Goal: Task Accomplishment & Management: Complete application form

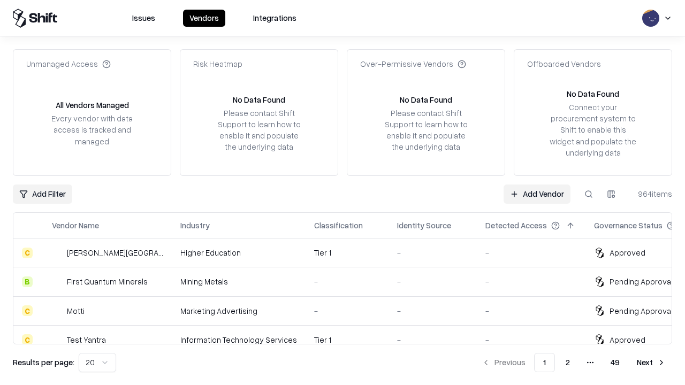
click at [537, 194] on link "Add Vendor" at bounding box center [537, 194] width 67 height 19
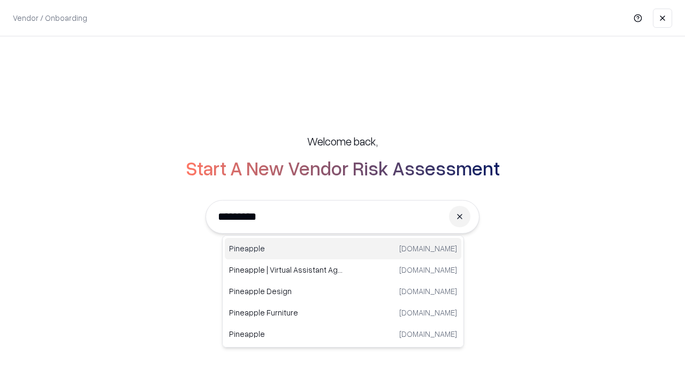
click at [343, 249] on div "Pineapple [DOMAIN_NAME]" at bounding box center [343, 248] width 237 height 21
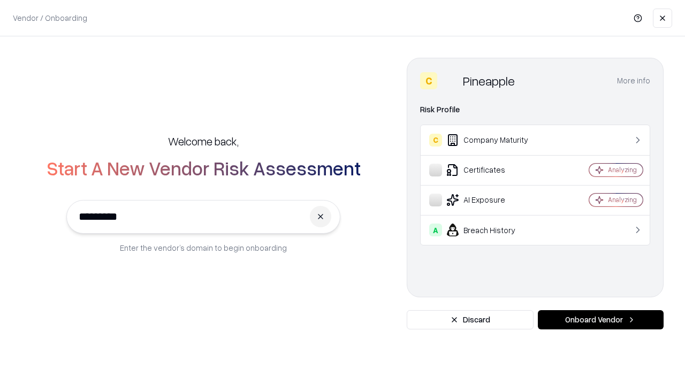
type input "*********"
click at [600, 320] on button "Onboard Vendor" at bounding box center [601, 319] width 126 height 19
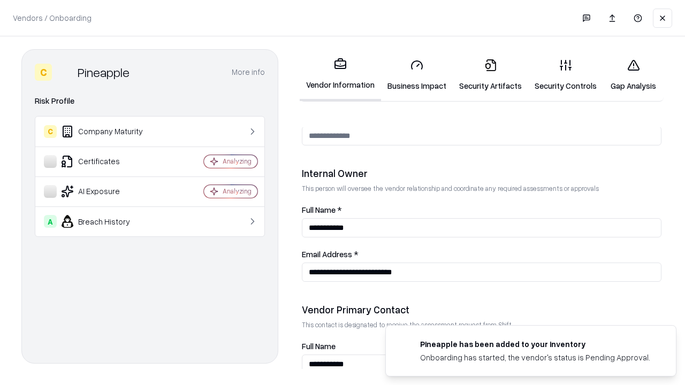
scroll to position [554, 0]
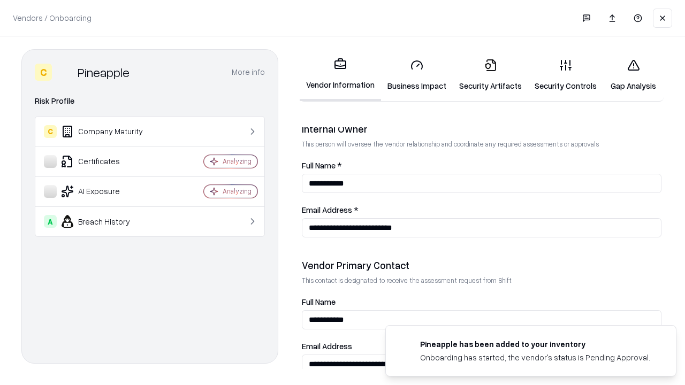
click at [490, 75] on link "Security Artifacts" at bounding box center [490, 75] width 75 height 50
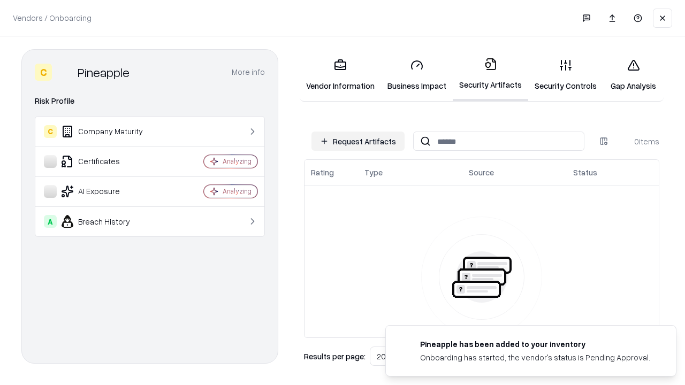
click at [358, 141] on button "Request Artifacts" at bounding box center [357, 141] width 93 height 19
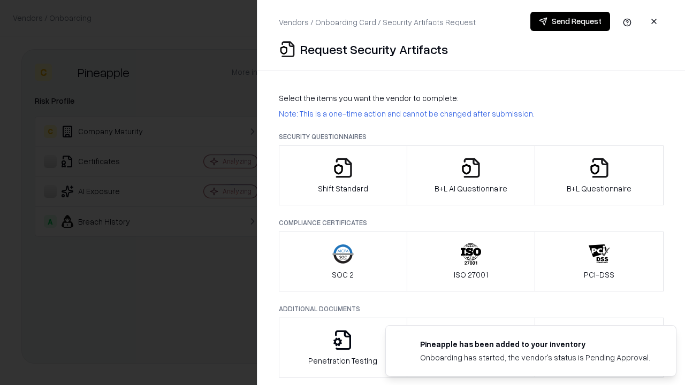
click at [599, 176] on icon "button" at bounding box center [599, 167] width 21 height 21
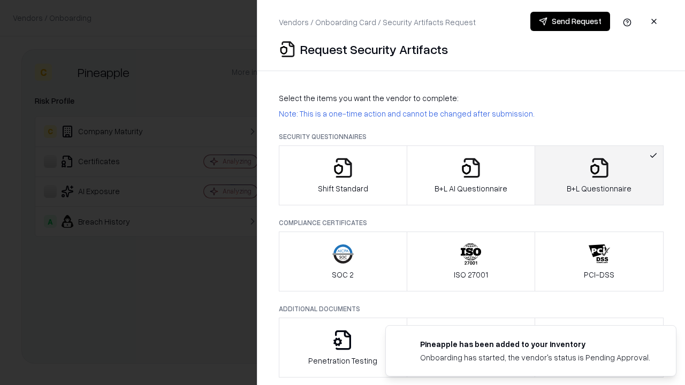
click at [470, 176] on icon "button" at bounding box center [470, 167] width 21 height 21
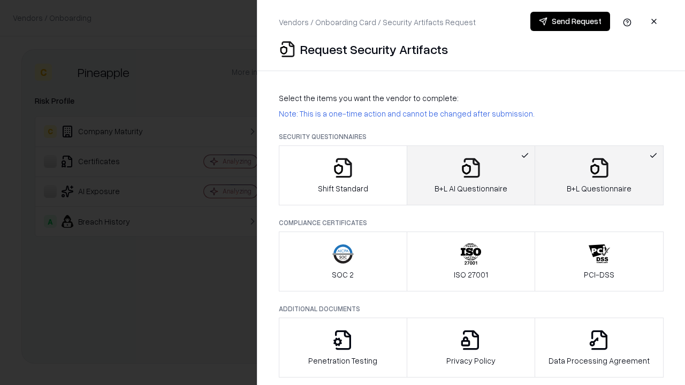
click at [570, 21] on button "Send Request" at bounding box center [570, 21] width 80 height 19
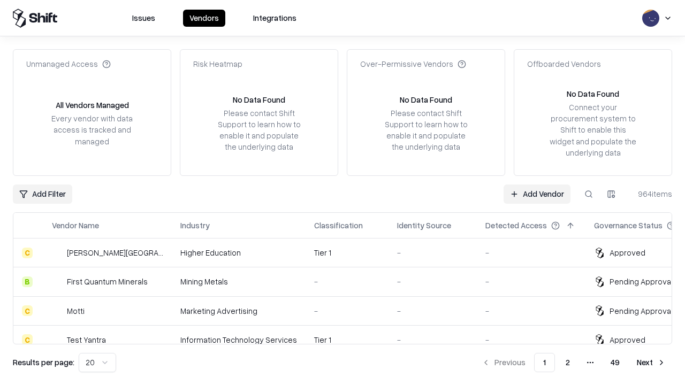
click at [589, 194] on button at bounding box center [588, 194] width 19 height 19
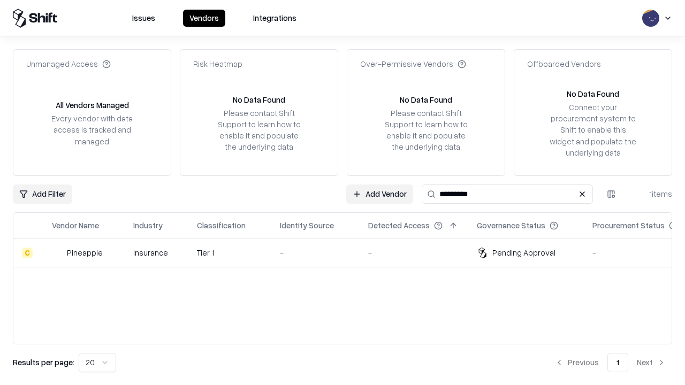
type input "*********"
click at [349, 253] on div "-" at bounding box center [315, 252] width 71 height 11
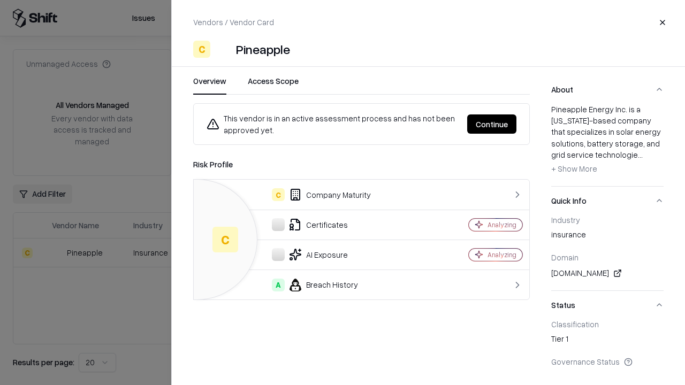
click at [492, 124] on button "Continue" at bounding box center [491, 124] width 49 height 19
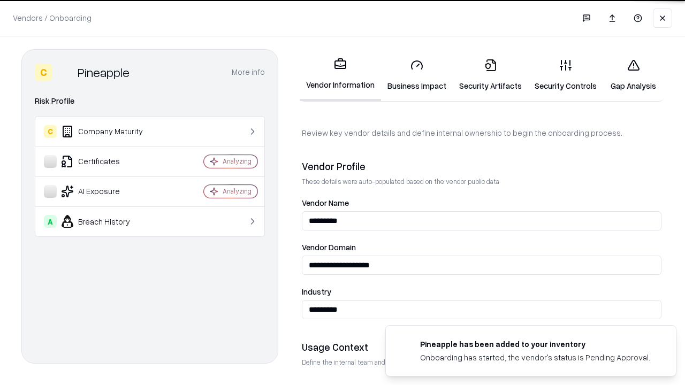
click at [490, 75] on link "Security Artifacts" at bounding box center [490, 75] width 75 height 50
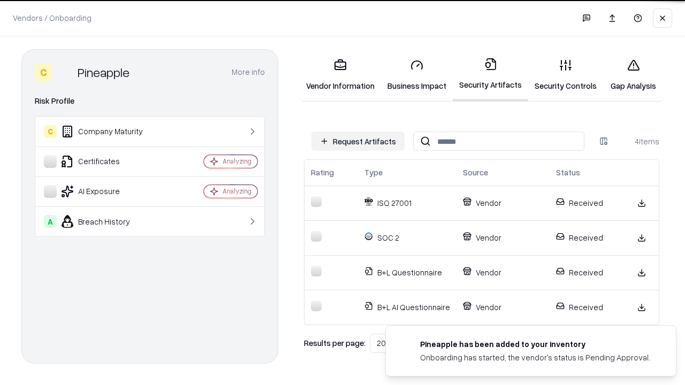
click at [633, 75] on link "Gap Analysis" at bounding box center [633, 75] width 60 height 50
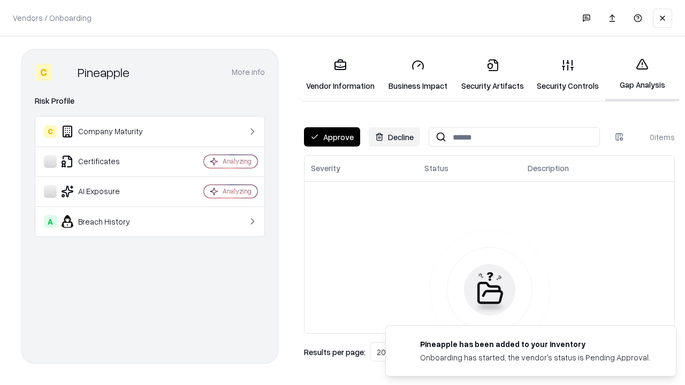
click at [332, 137] on button "Approve" at bounding box center [332, 136] width 56 height 19
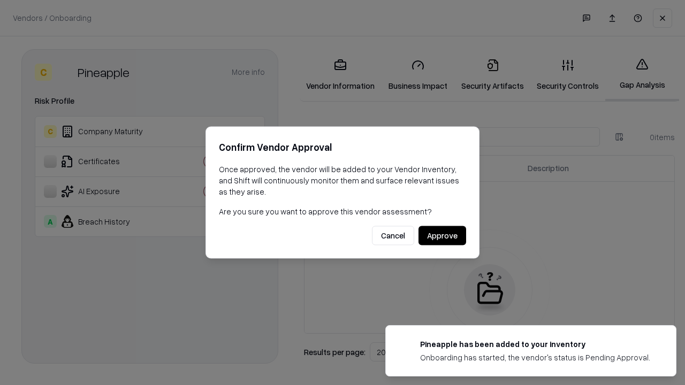
click at [442, 235] on button "Approve" at bounding box center [442, 235] width 48 height 19
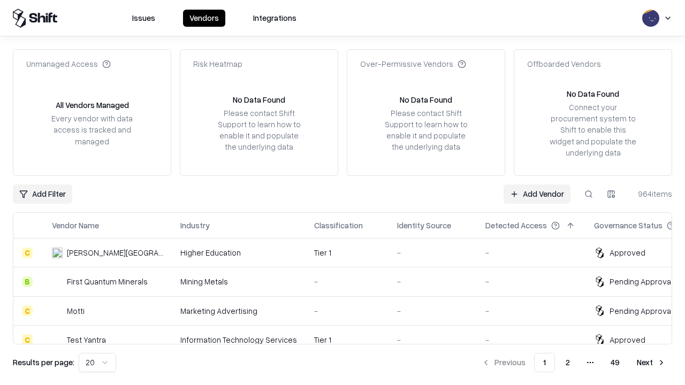
type input "*********"
click at [537, 194] on link "Add Vendor" at bounding box center [537, 194] width 67 height 19
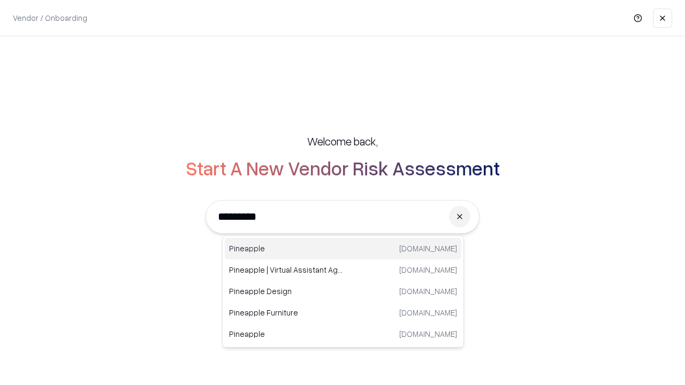
click at [343, 249] on div "Pineapple [DOMAIN_NAME]" at bounding box center [343, 248] width 237 height 21
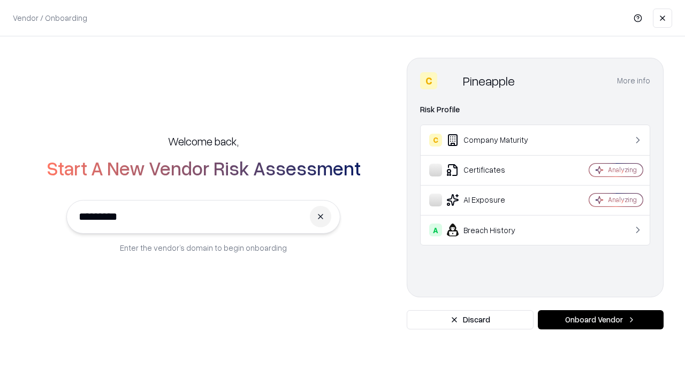
type input "*********"
click at [600, 320] on button "Onboard Vendor" at bounding box center [601, 319] width 126 height 19
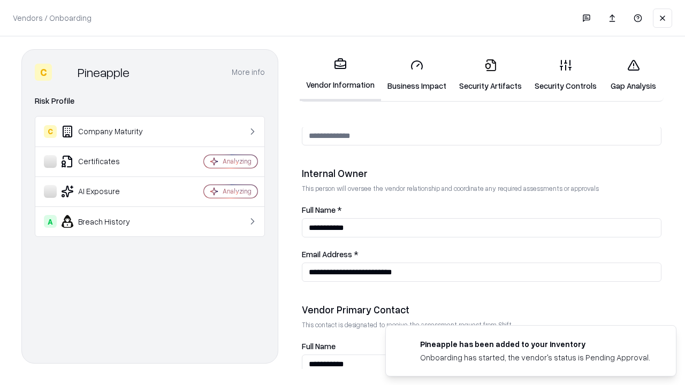
scroll to position [554, 0]
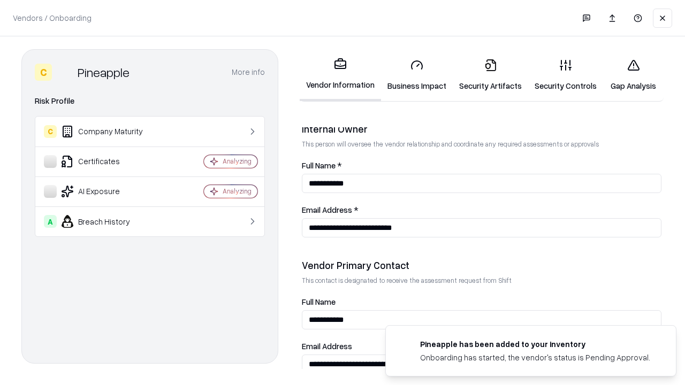
click at [633, 75] on link "Gap Analysis" at bounding box center [633, 75] width 60 height 50
